Goal: Browse casually: Explore the website without a specific task or goal

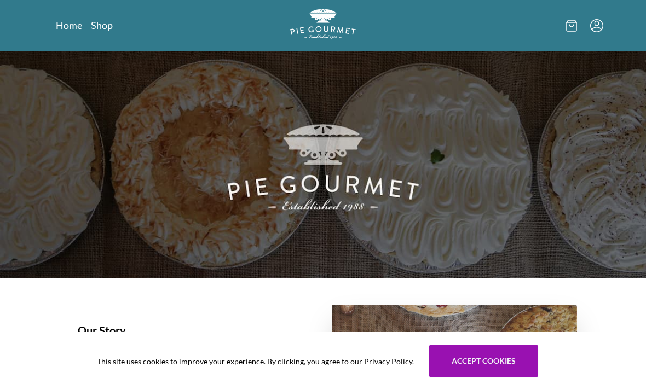
click at [100, 21] on link "Shop" at bounding box center [102, 25] width 22 height 13
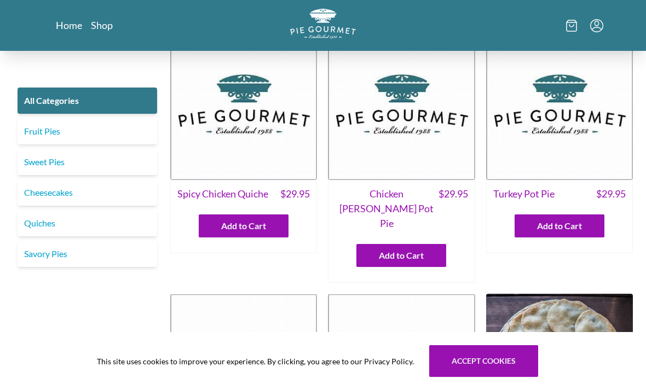
scroll to position [25, 0]
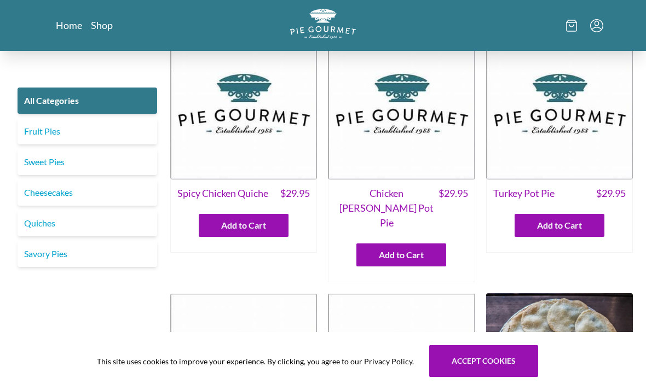
click at [120, 192] on link "Cheesecakes" at bounding box center [88, 193] width 140 height 26
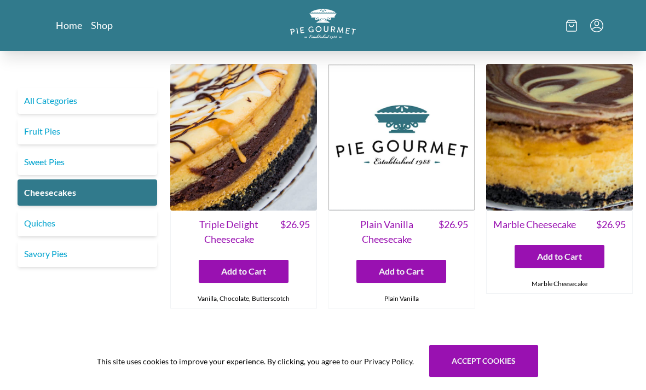
click at [134, 137] on link "Fruit Pies" at bounding box center [88, 131] width 140 height 26
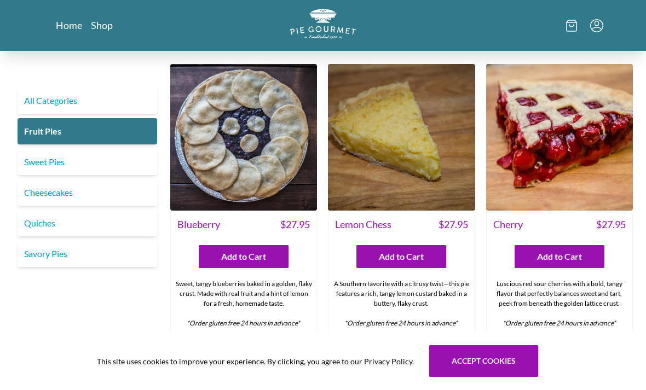
click at [279, 305] on div "Sweet, tangy blueberries baked in a golden, flaky crust. Made with real fruit a…" at bounding box center [244, 304] width 146 height 58
click at [258, 190] on img at bounding box center [243, 137] width 147 height 147
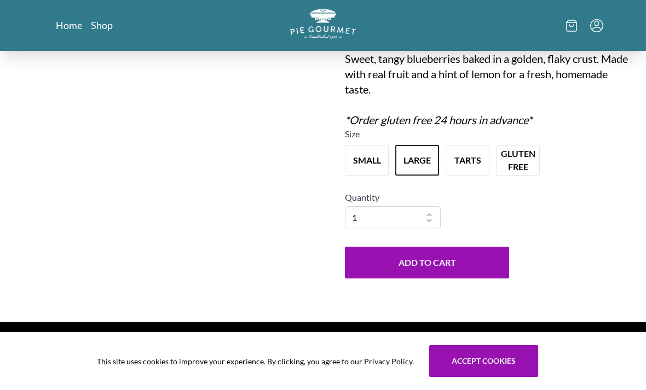
scroll to position [109, 0]
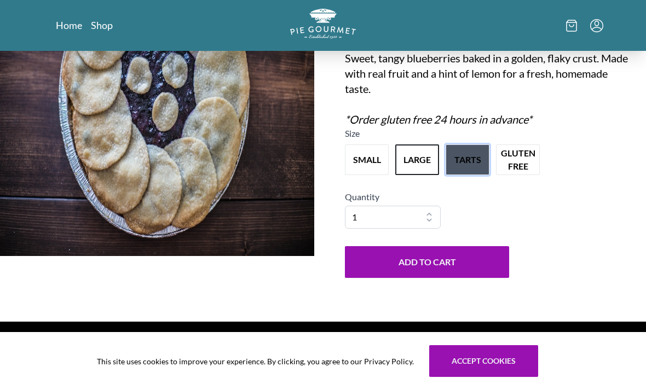
click at [456, 169] on button "tarts" at bounding box center [468, 160] width 44 height 31
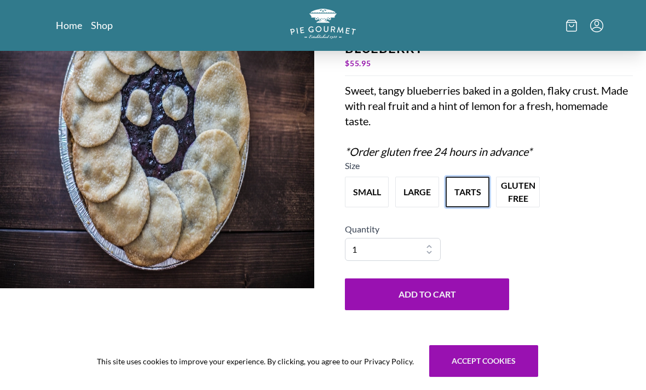
scroll to position [0, 0]
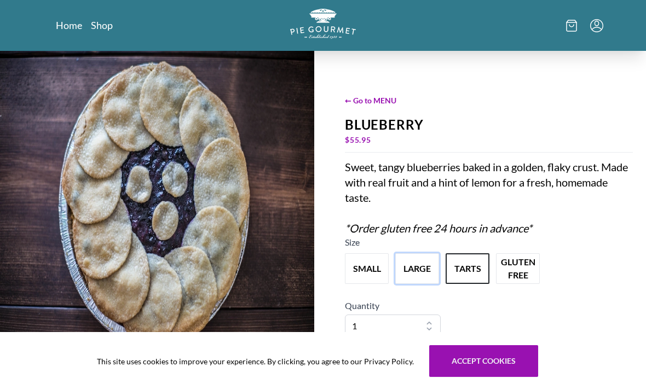
click at [421, 268] on button "large" at bounding box center [417, 269] width 44 height 31
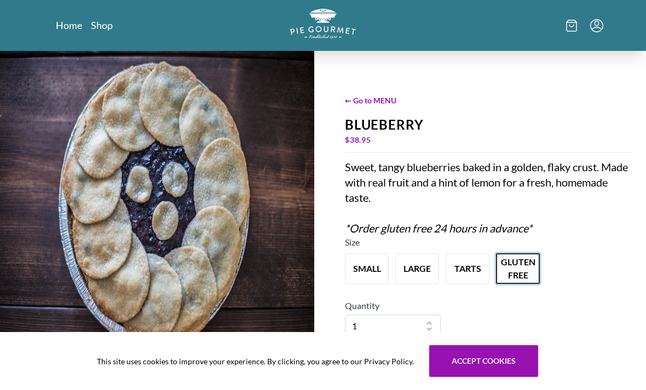
click at [514, 274] on button "gluten free" at bounding box center [518, 269] width 44 height 31
click at [414, 274] on button "large" at bounding box center [417, 269] width 44 height 31
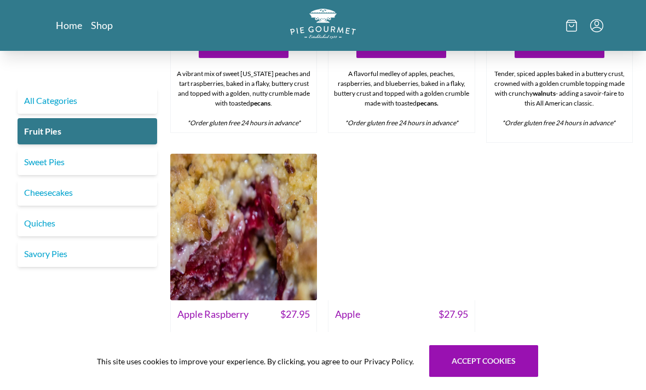
scroll to position [782, 0]
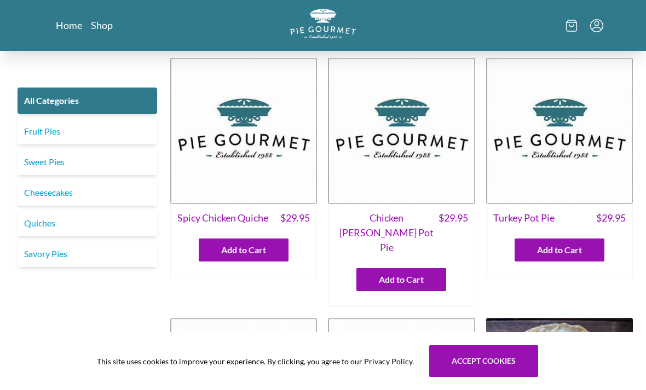
click at [37, 183] on link "Cheesecakes" at bounding box center [88, 193] width 140 height 26
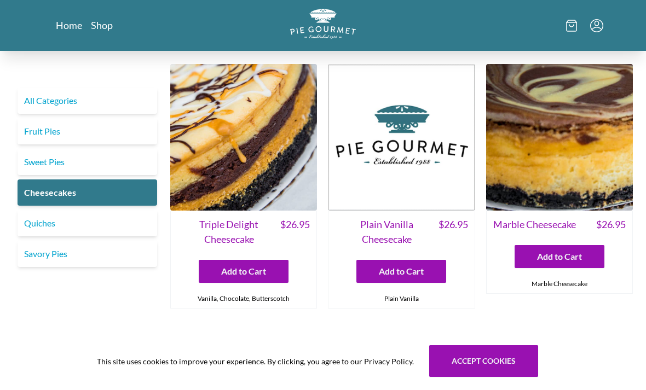
click at [33, 175] on link "Sweet Pies" at bounding box center [88, 162] width 140 height 26
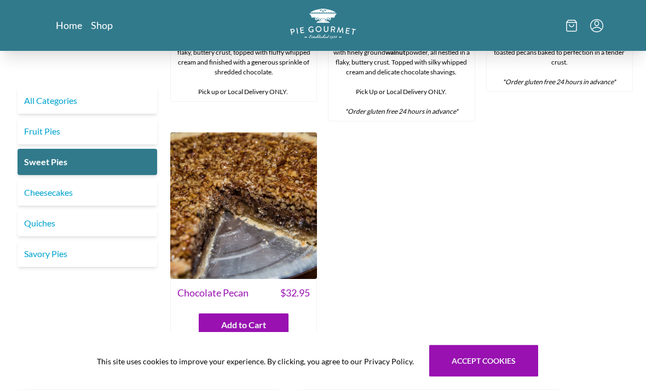
scroll to position [585, 0]
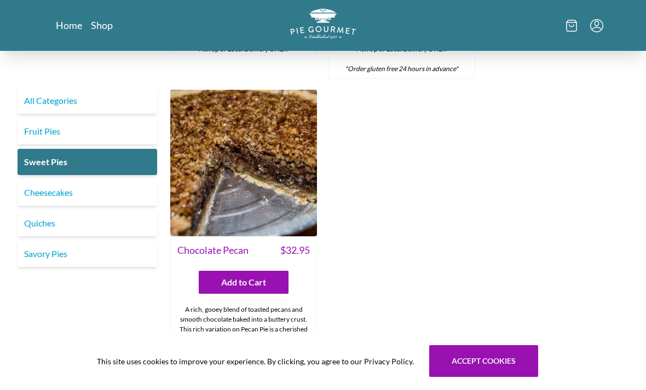
click at [54, 222] on link "Quiches" at bounding box center [88, 223] width 140 height 26
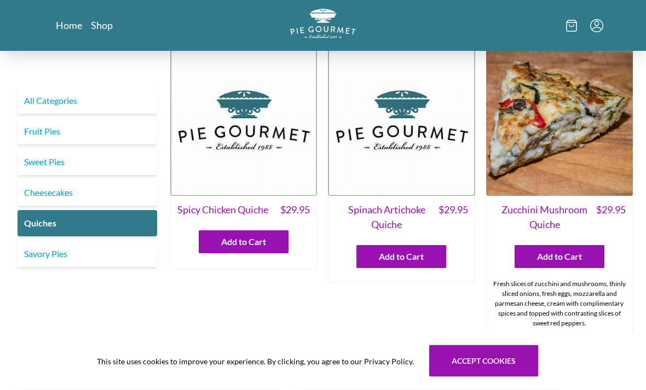
click at [100, 251] on link "Savory Pies" at bounding box center [88, 254] width 140 height 26
